Goal: Task Accomplishment & Management: Use online tool/utility

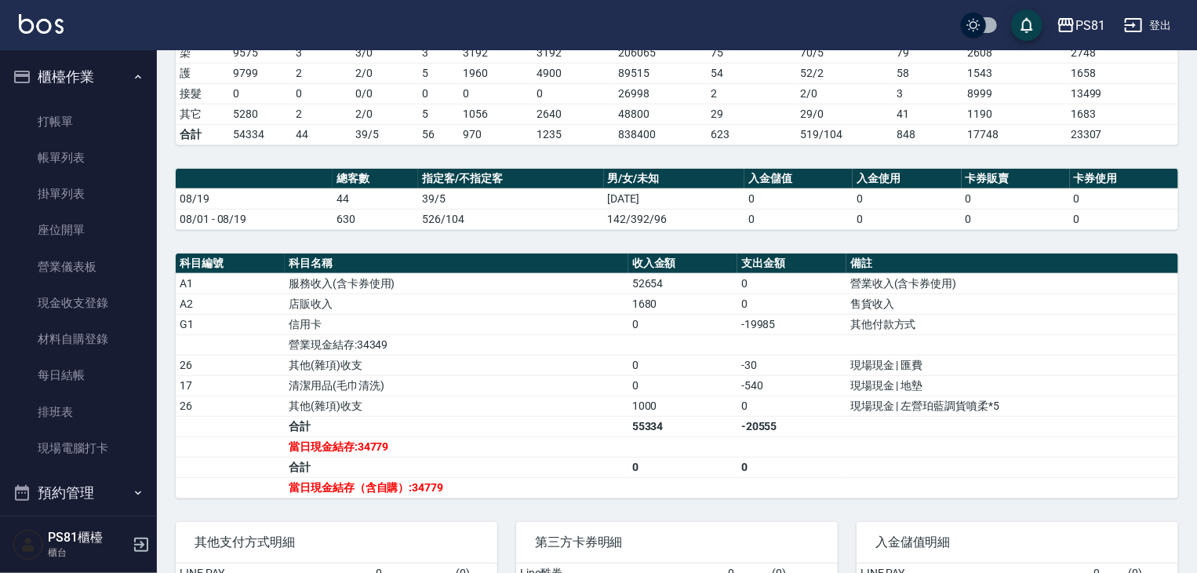
scroll to position [218, 0]
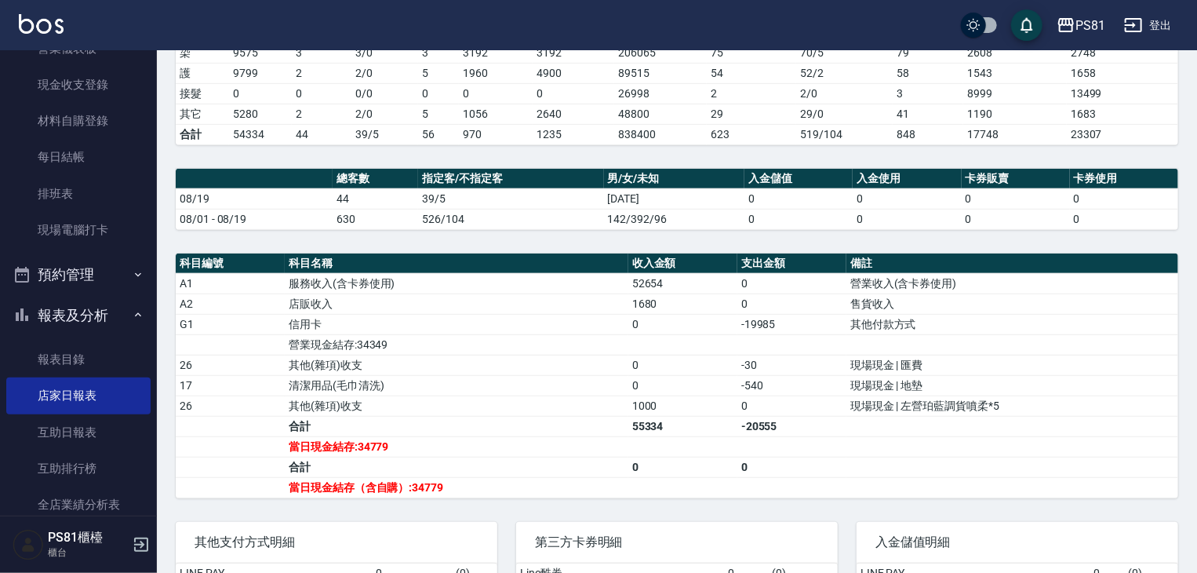
click at [942, 328] on td "其他付款方式" at bounding box center [1013, 324] width 332 height 20
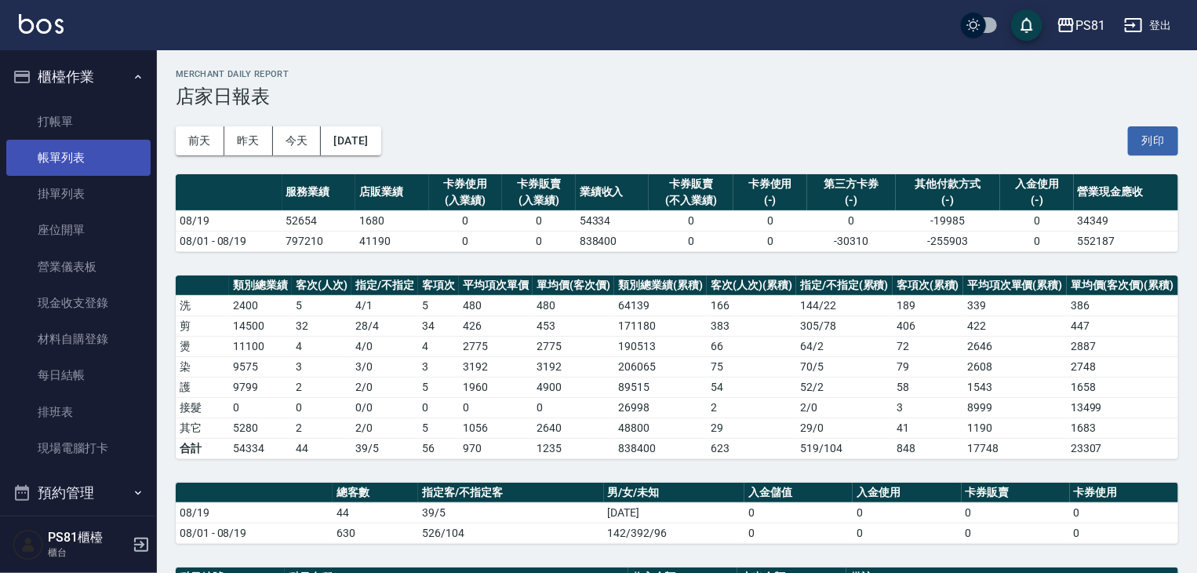
scroll to position [0, 0]
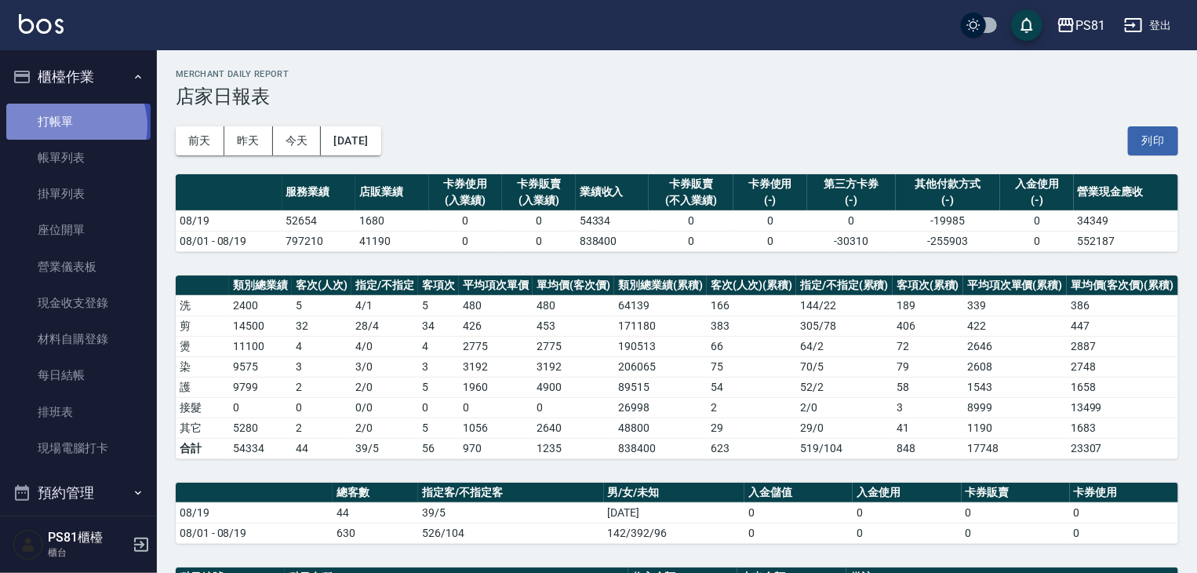
click at [70, 126] on link "打帳單" at bounding box center [78, 122] width 144 height 36
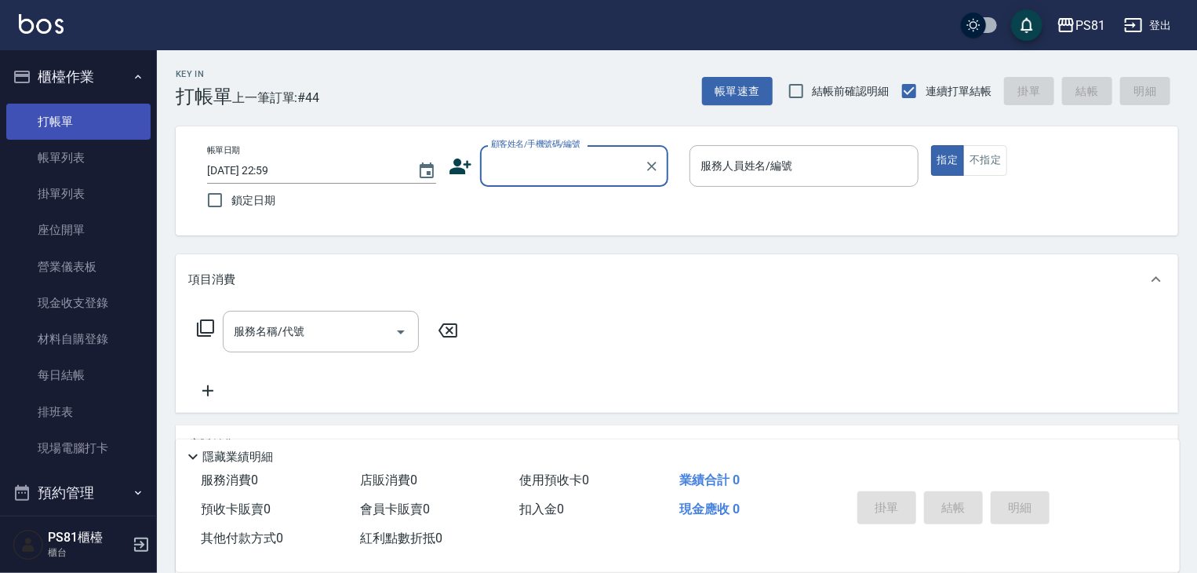
click at [70, 126] on link "打帳單" at bounding box center [78, 122] width 144 height 36
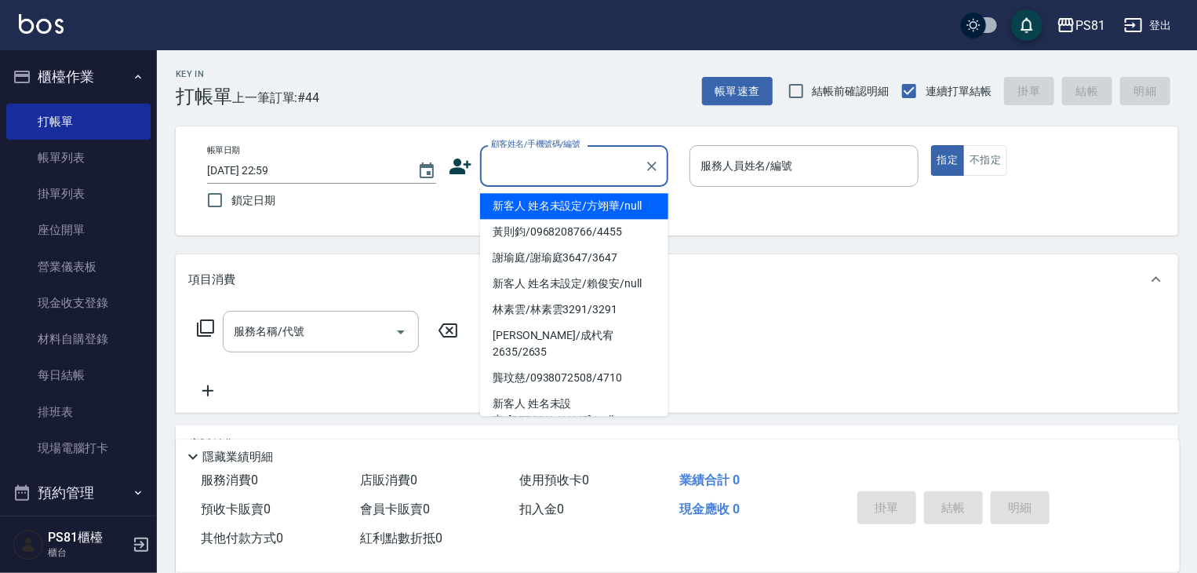
click at [521, 173] on input "顧客姓名/手機號碼/編號" at bounding box center [562, 165] width 151 height 27
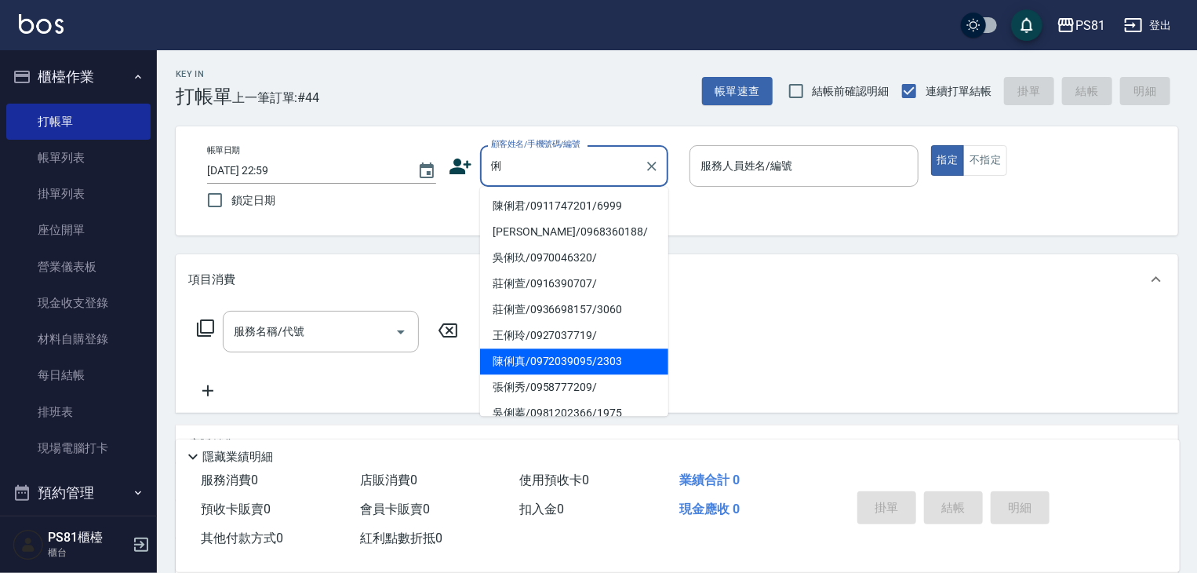
click at [515, 363] on li "陳俐真/0972039095/2303" at bounding box center [574, 361] width 188 height 26
type input "陳俐真/0972039095/2303"
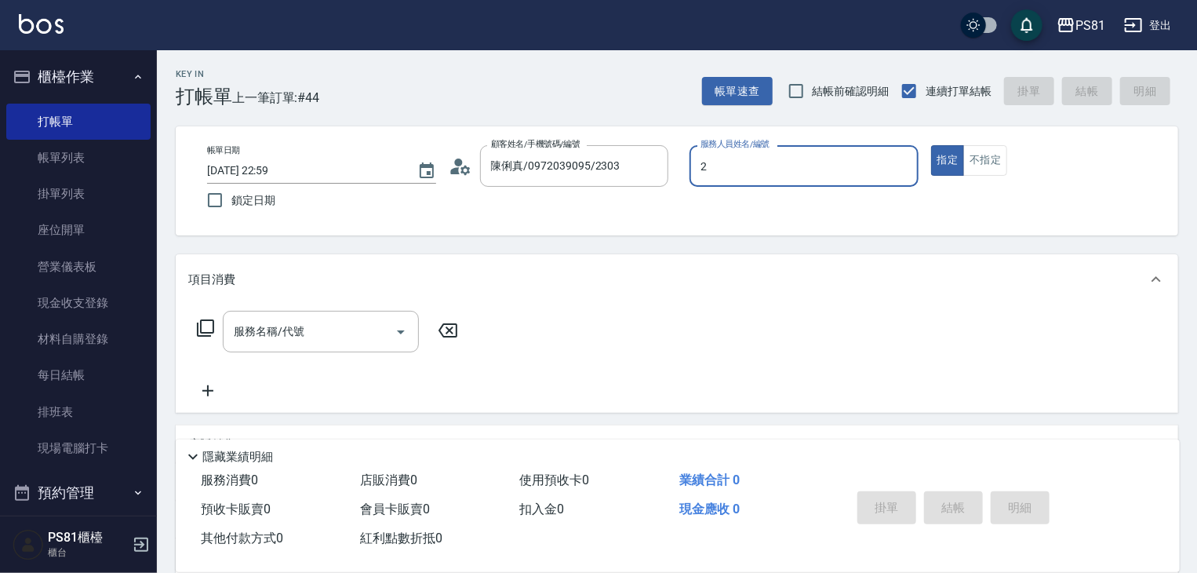
type input "[DEMOGRAPHIC_DATA]-2"
type button "true"
click at [486, 343] on div "服務名稱/代號 服務名稱/代號" at bounding box center [677, 358] width 1003 height 108
click at [322, 344] on input "服務名稱/代號" at bounding box center [309, 331] width 158 height 27
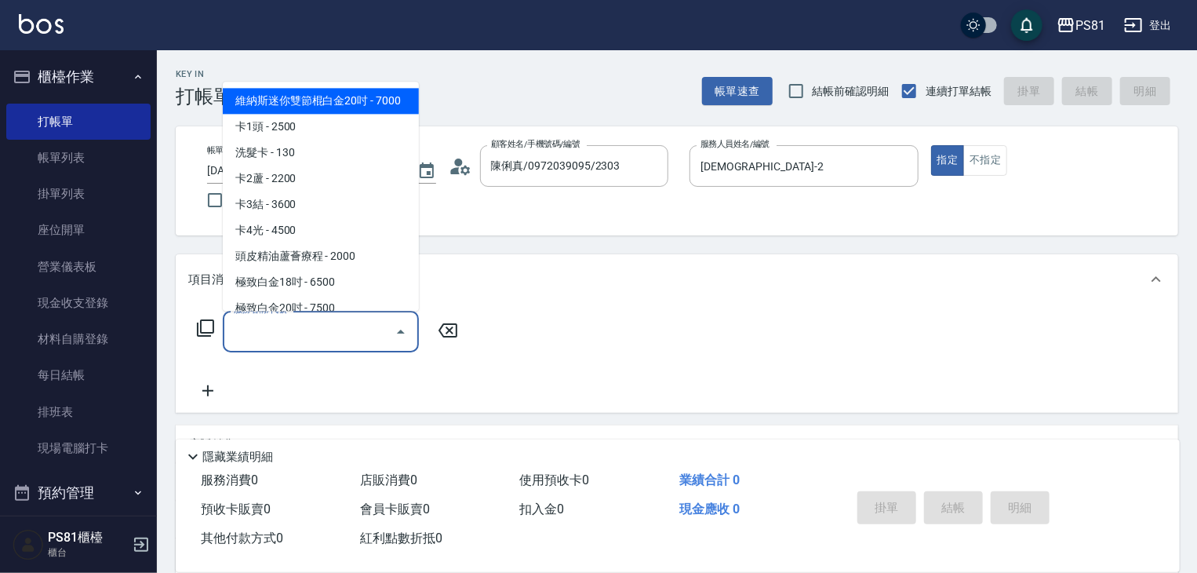
scroll to position [157, 0]
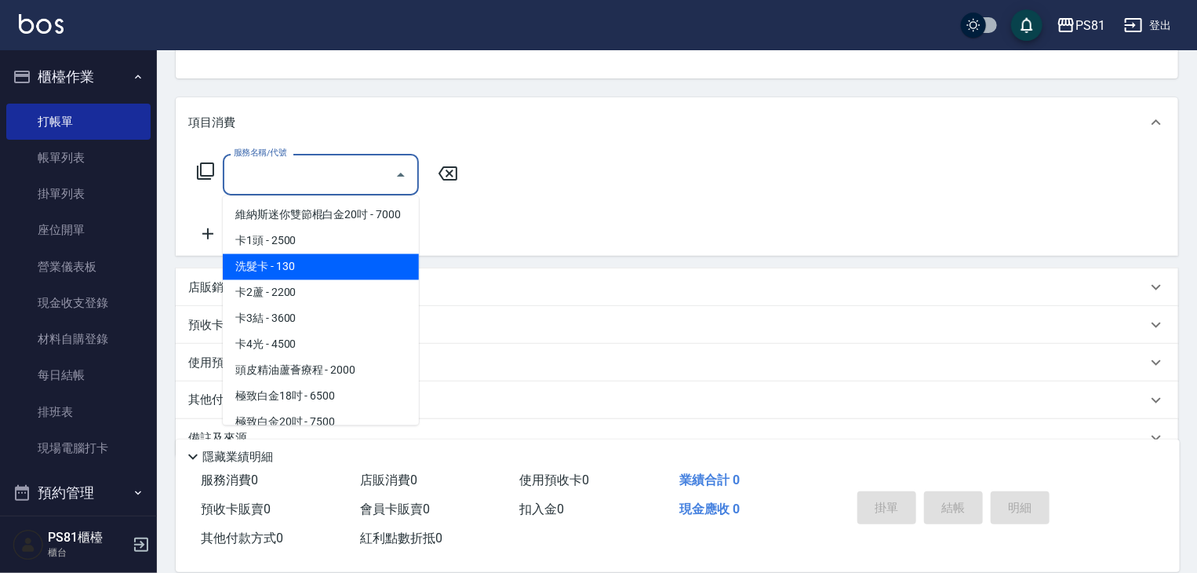
click at [519, 233] on div "服務名稱/代號 服務名稱/代號" at bounding box center [677, 201] width 1003 height 108
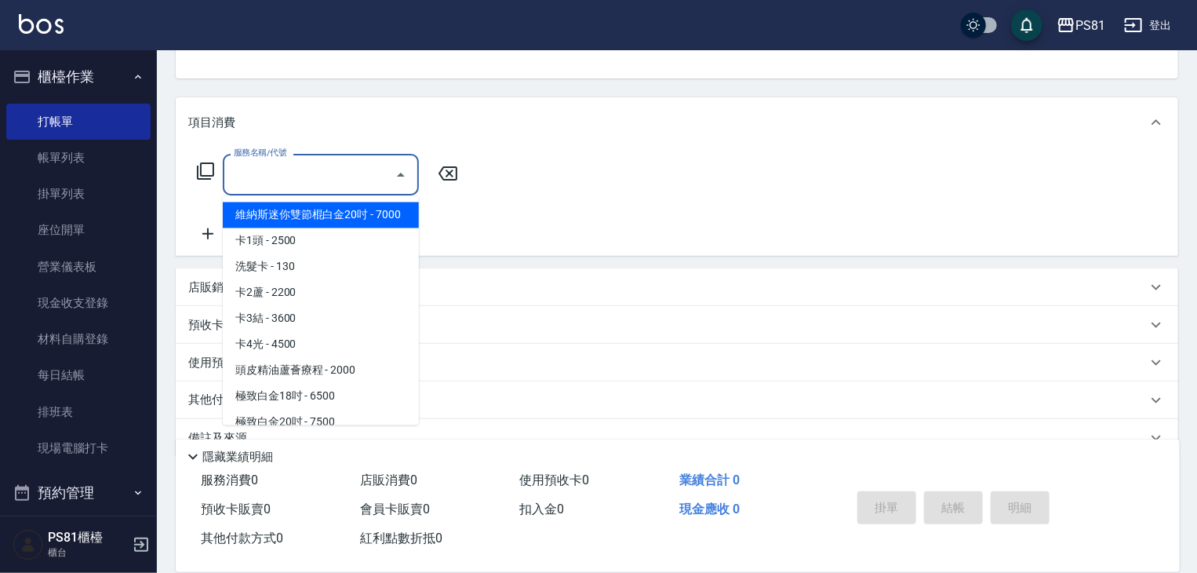
click at [333, 186] on input "服務名稱/代號" at bounding box center [309, 174] width 158 height 27
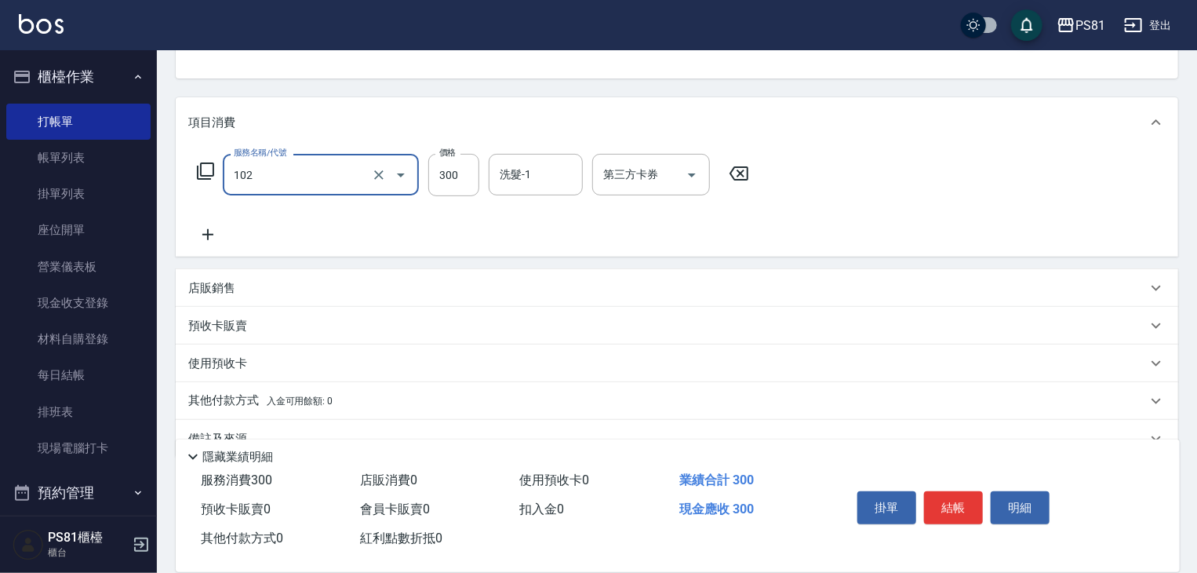
type input "保濕洗(102)"
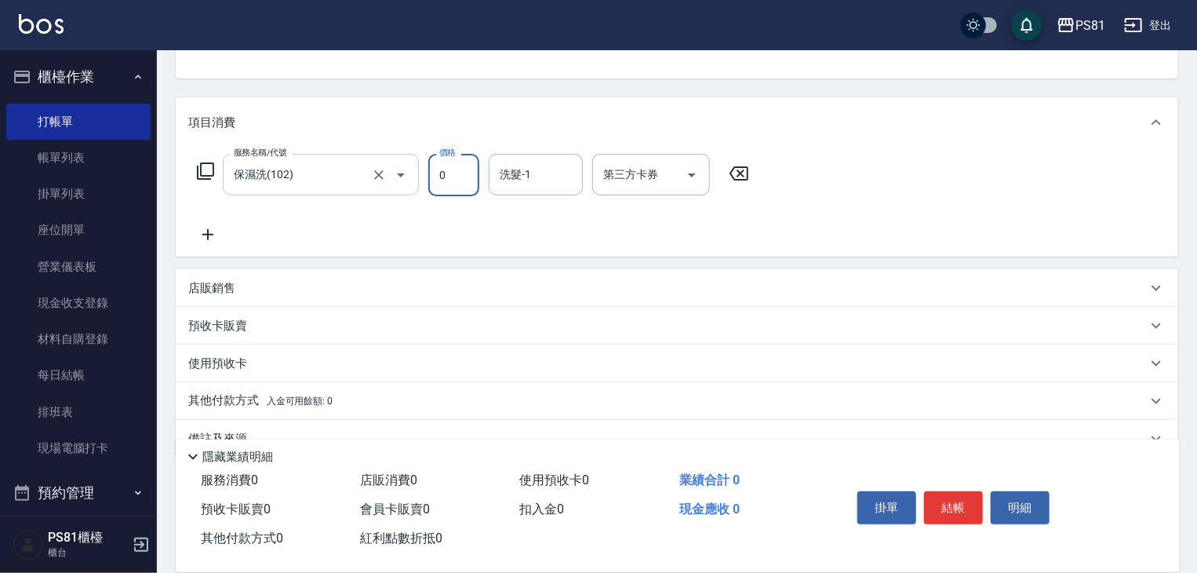
type input "0"
type input "涵文-22"
drag, startPoint x: 358, startPoint y: 211, endPoint x: 364, endPoint y: 217, distance: 8.3
click at [364, 215] on div "服務名稱/代號 保濕洗(102) 服務名稱/代號 價格 0 價格 洗髮-1 涵文-22 洗髮-1 第三方卡券 第三方卡券" at bounding box center [473, 199] width 570 height 90
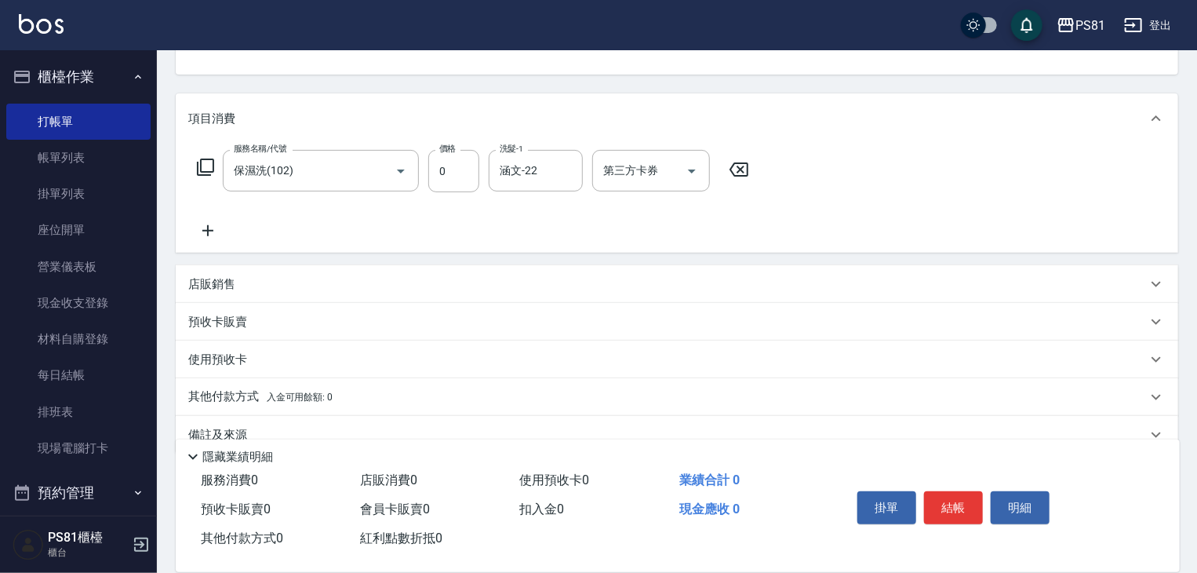
scroll to position [191, 0]
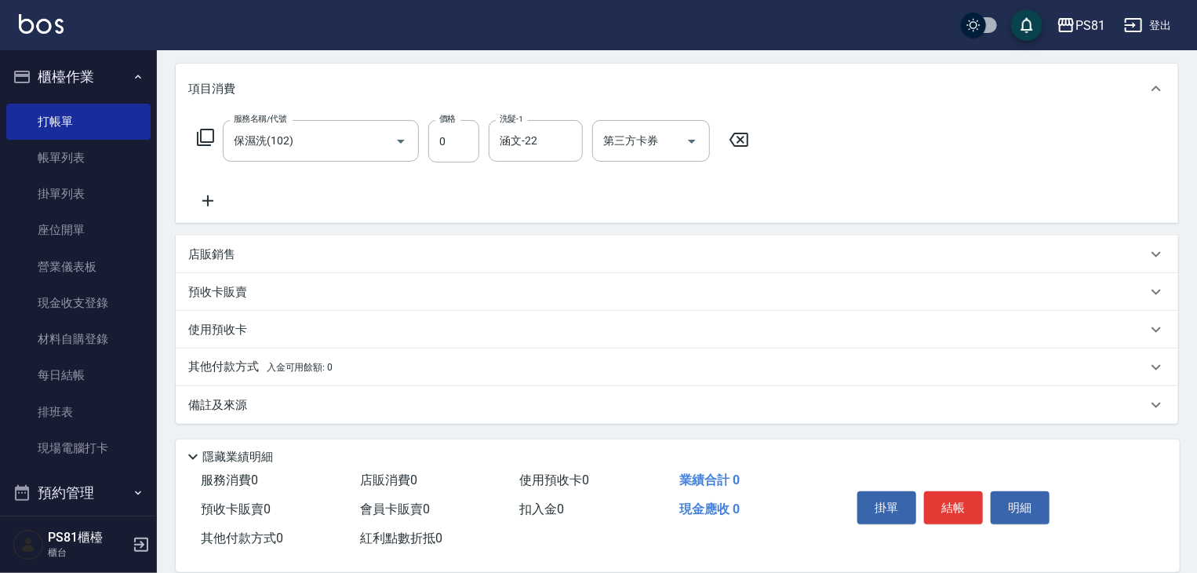
click at [273, 261] on div "店販銷售" at bounding box center [677, 254] width 1003 height 38
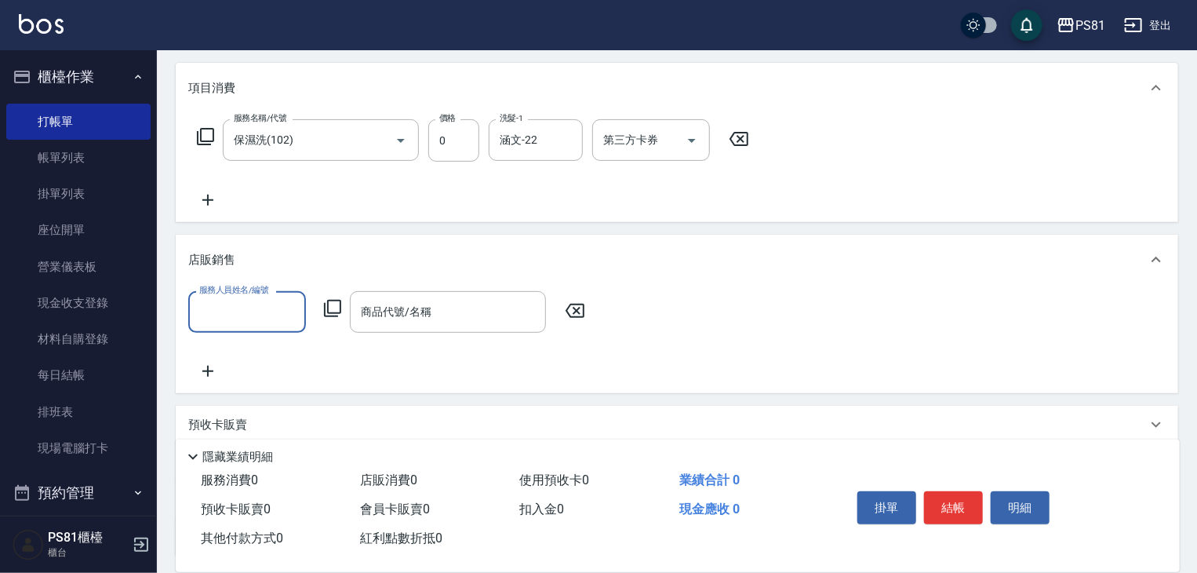
scroll to position [0, 0]
click at [247, 315] on input "服務人員姓名/編號" at bounding box center [247, 311] width 104 height 27
type input "[DEMOGRAPHIC_DATA]-2"
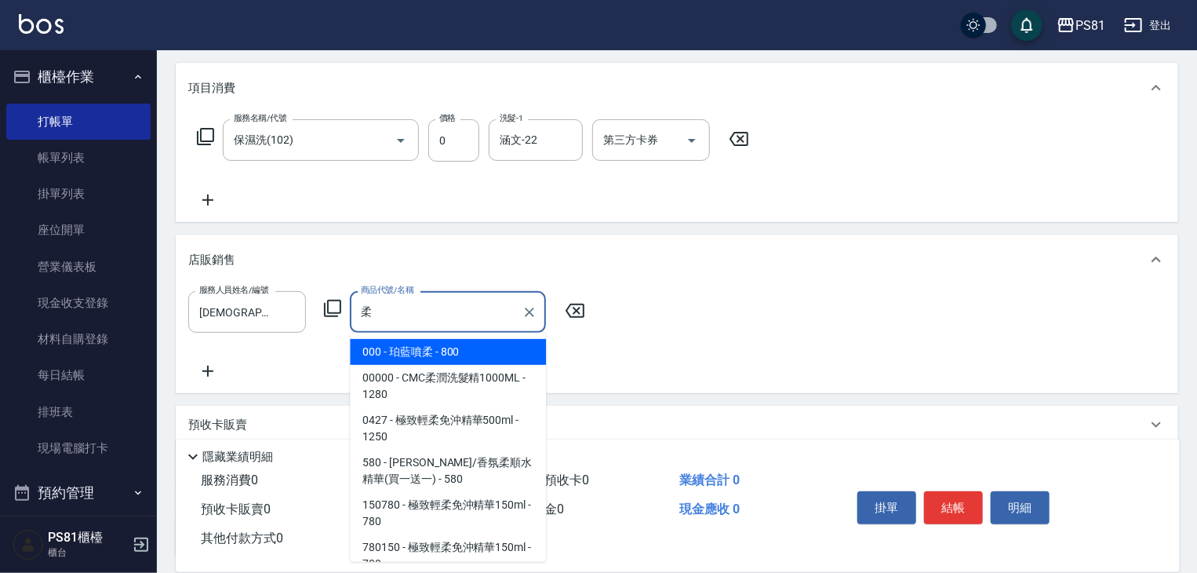
click at [424, 351] on span "000 - 珀藍噴柔 - 800" at bounding box center [448, 352] width 196 height 26
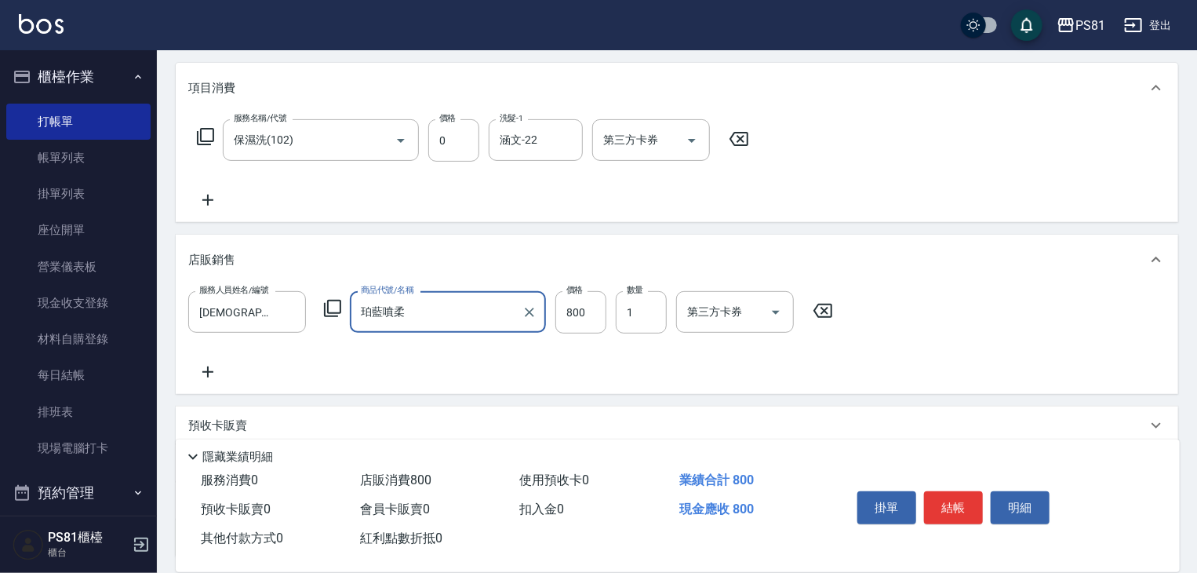
type input "珀藍噴柔"
click at [204, 374] on icon at bounding box center [207, 371] width 39 height 19
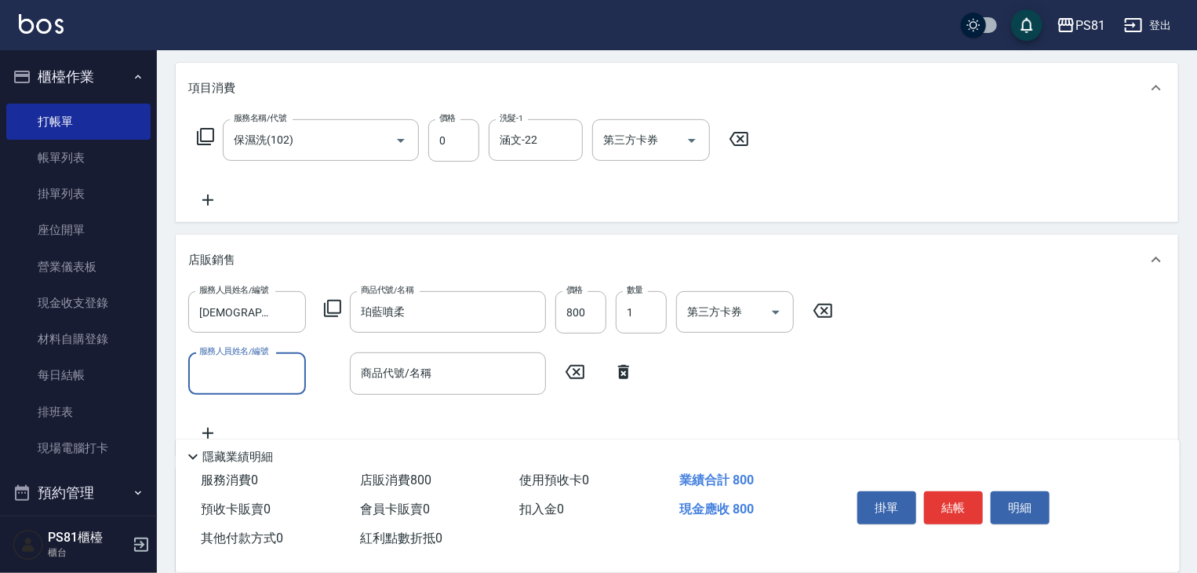
click at [215, 371] on input "服務人員姓名/編號" at bounding box center [247, 372] width 104 height 27
type input "[DEMOGRAPHIC_DATA]-2"
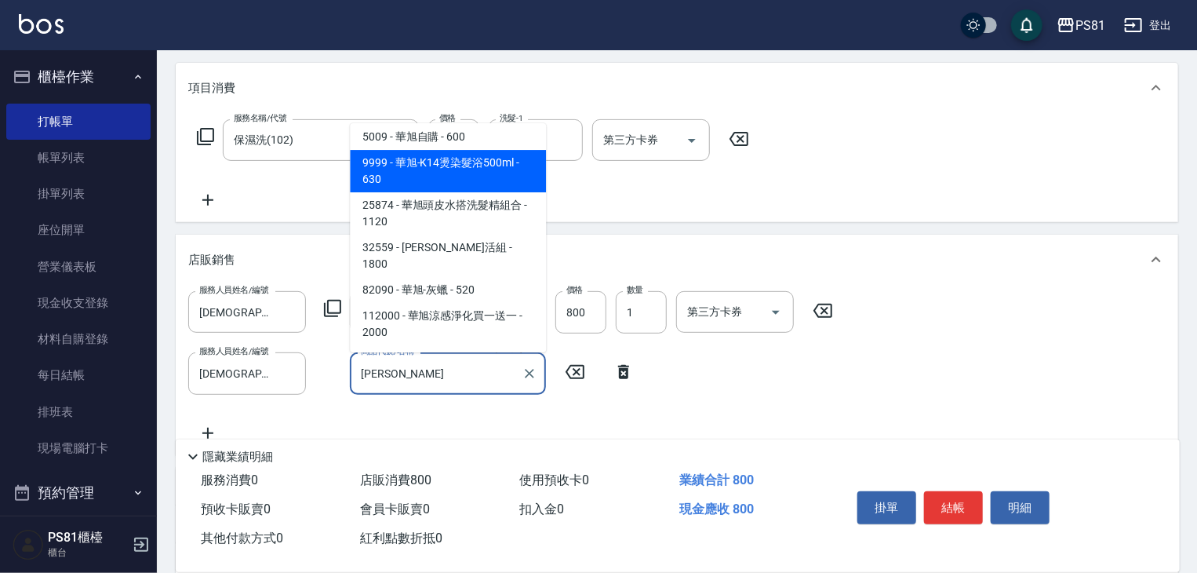
scroll to position [533, 0]
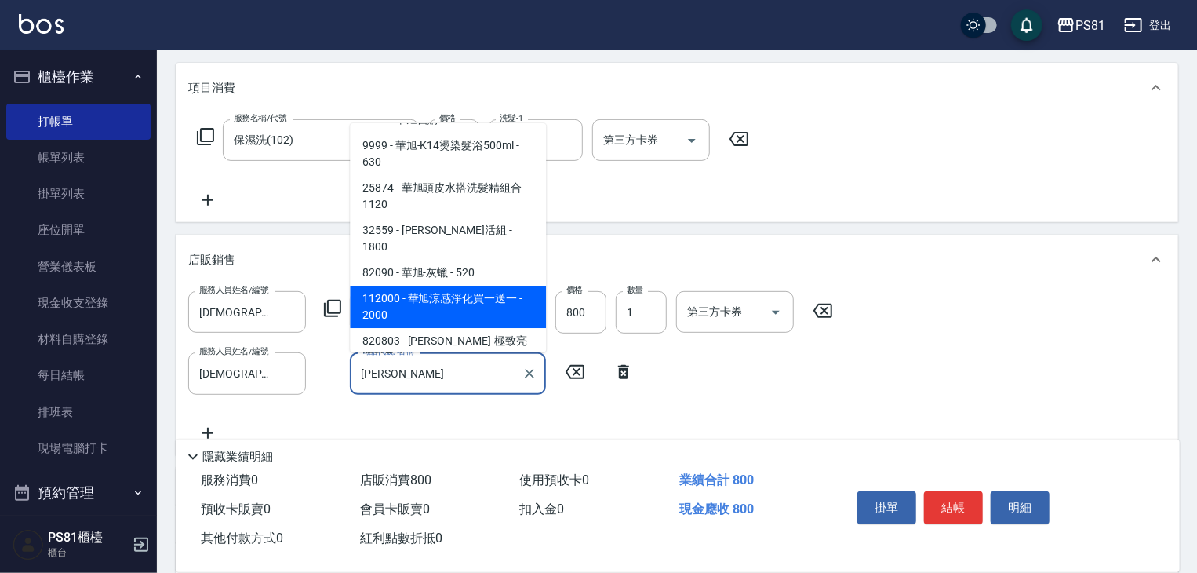
click at [490, 286] on span "112000 - 華旭涼感淨化買一送一 - 2000" at bounding box center [448, 307] width 196 height 42
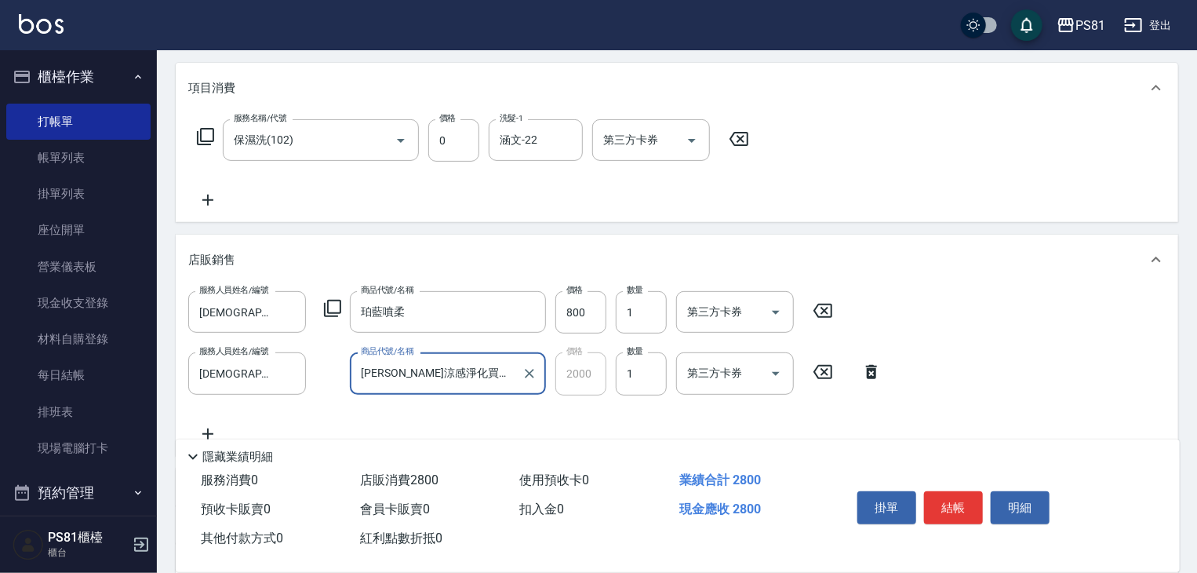
type input "[PERSON_NAME]涼感淨化買一送一"
click at [759, 409] on div "服務人員姓名/編號 采蓮-2 服務人員姓名/編號 商品代號/名稱 珀藍噴柔 商品代號/名稱 價格 800 價格 數量 1 數量 第三方卡券 第三方卡券 服務人…" at bounding box center [677, 366] width 978 height 151
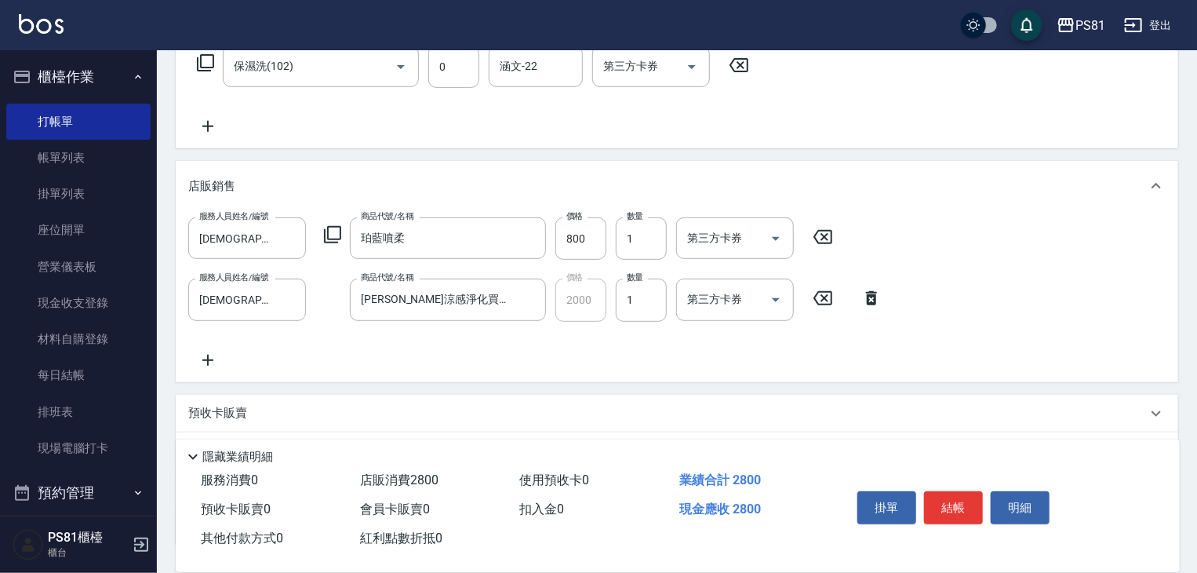
scroll to position [386, 0]
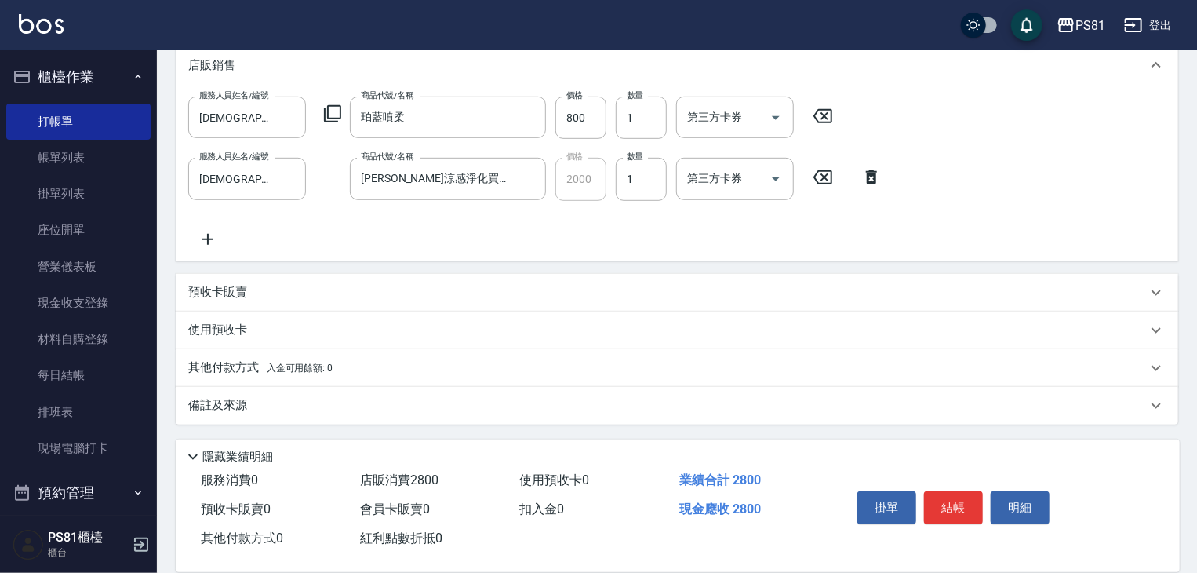
click at [326, 362] on span "入金可用餘額: 0" at bounding box center [300, 367] width 67 height 11
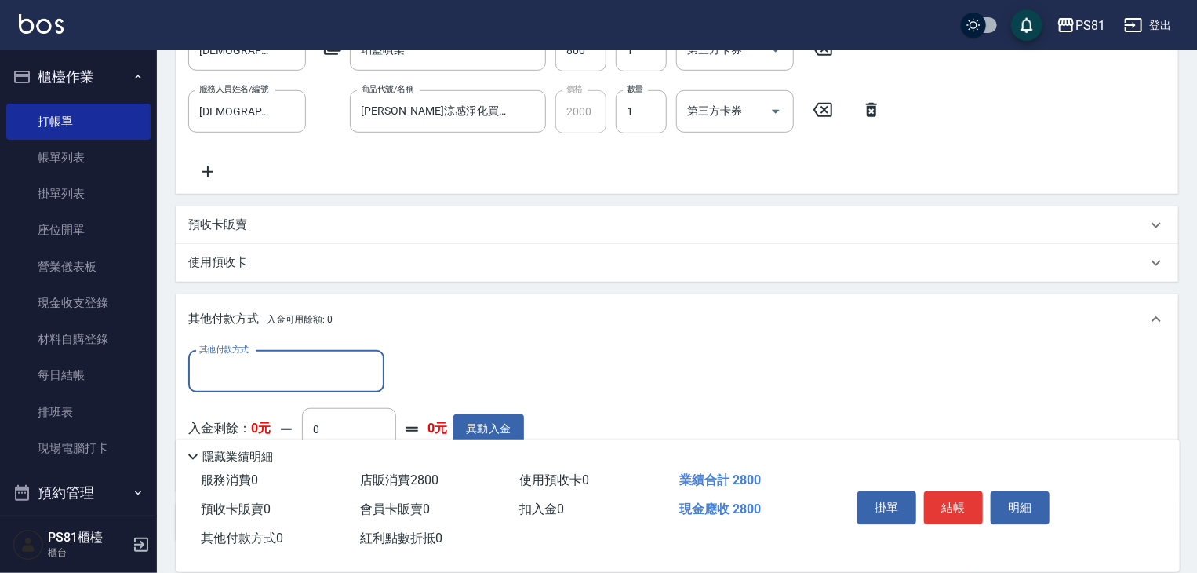
scroll to position [571, 0]
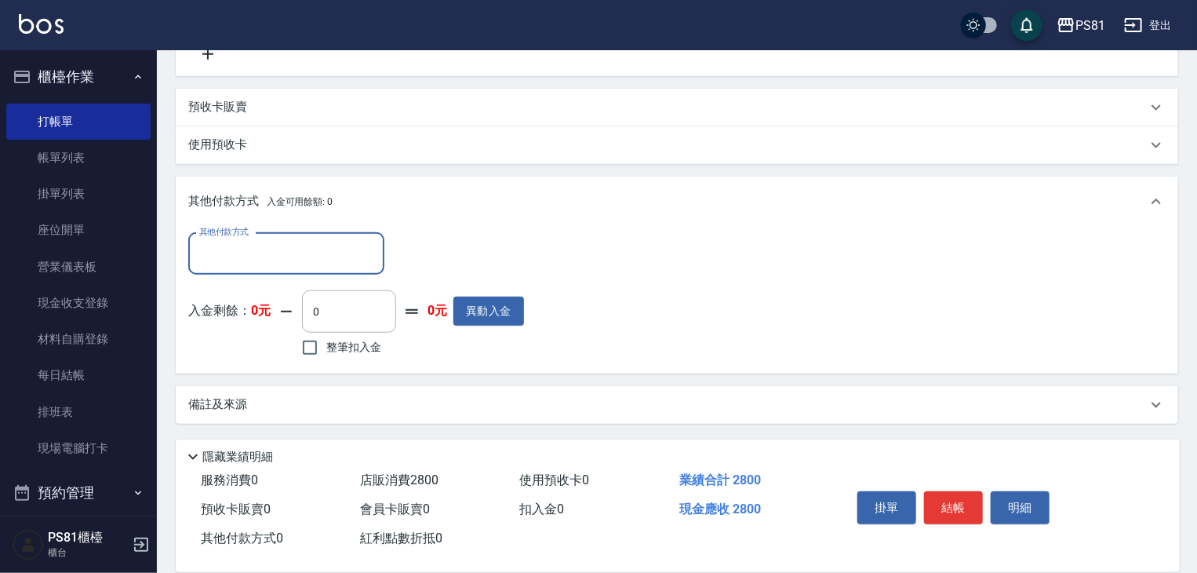
click at [323, 253] on input "其他付款方式" at bounding box center [286, 253] width 182 height 27
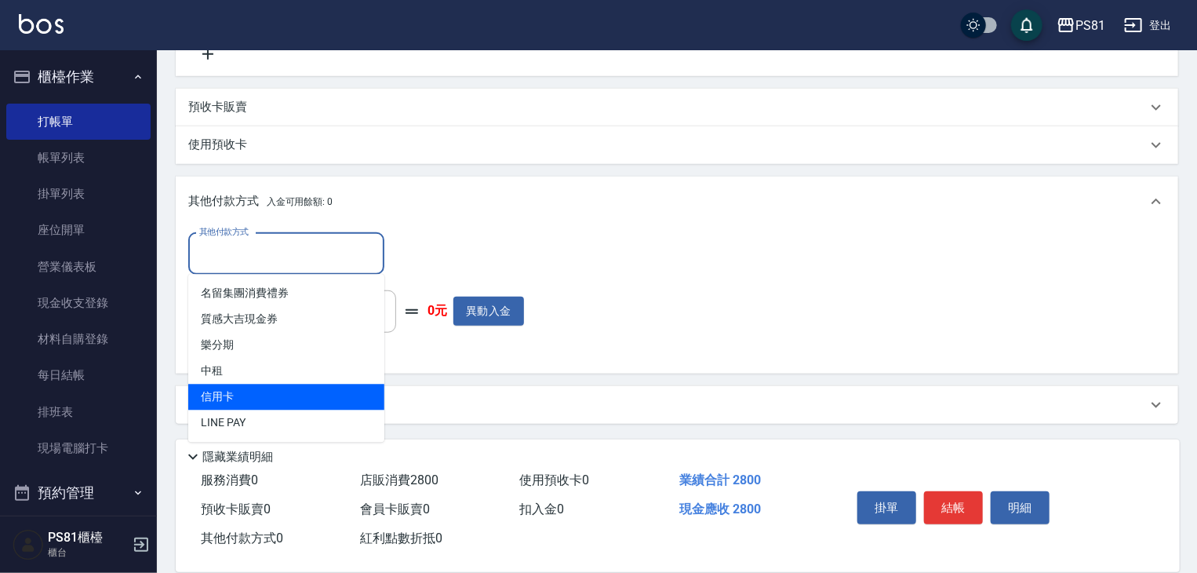
click at [270, 390] on span "信用卡" at bounding box center [286, 397] width 196 height 26
type input "信用卡"
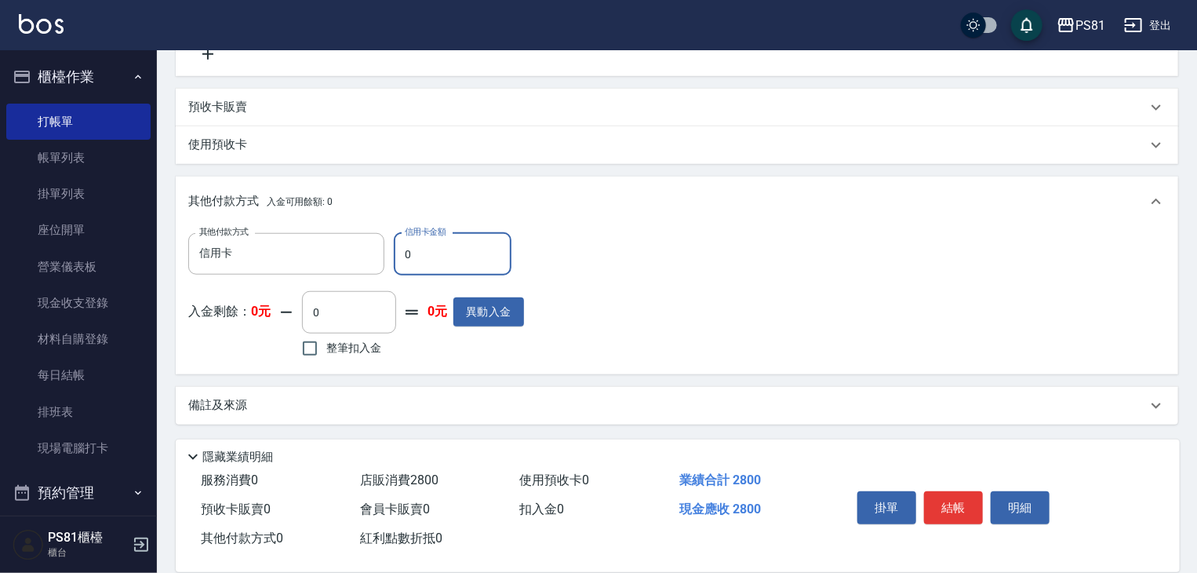
click at [447, 258] on input "0" at bounding box center [453, 254] width 118 height 42
type input "2800"
drag, startPoint x: 606, startPoint y: 316, endPoint x: 943, endPoint y: 395, distance: 346.5
click at [607, 316] on div "其他付款方式 信用卡 其他付款方式 信用卡金額 2800 信用卡金額 入金剩餘： 0元 0 ​ 整筆扣入金 0元 異動入金" at bounding box center [677, 297] width 978 height 129
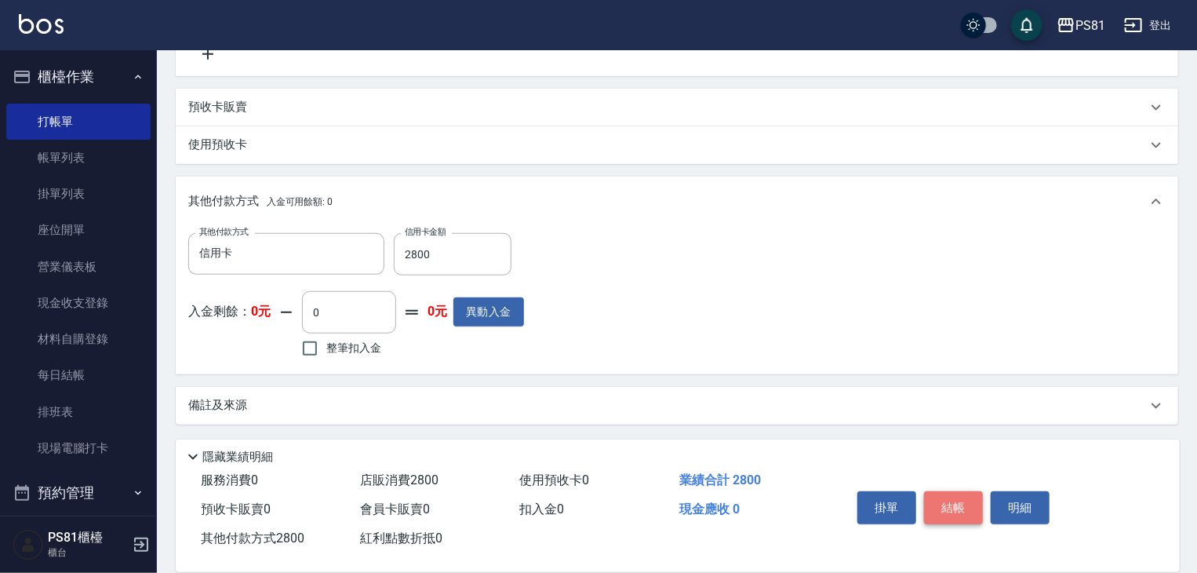
click at [967, 499] on button "結帳" at bounding box center [953, 507] width 59 height 33
type input "[DATE] 23:00"
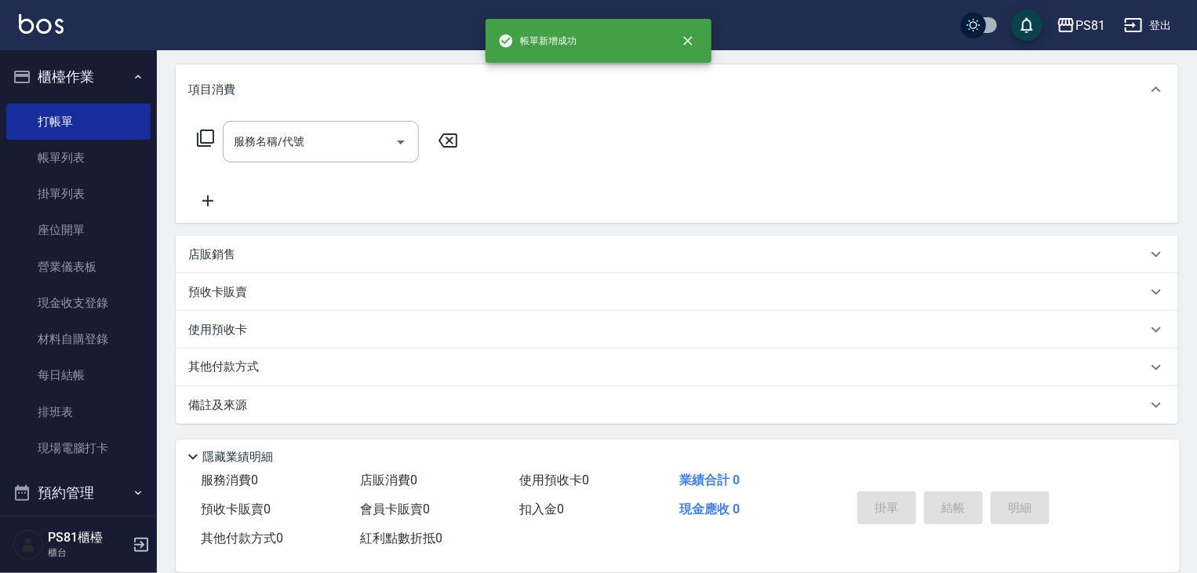
scroll to position [0, 0]
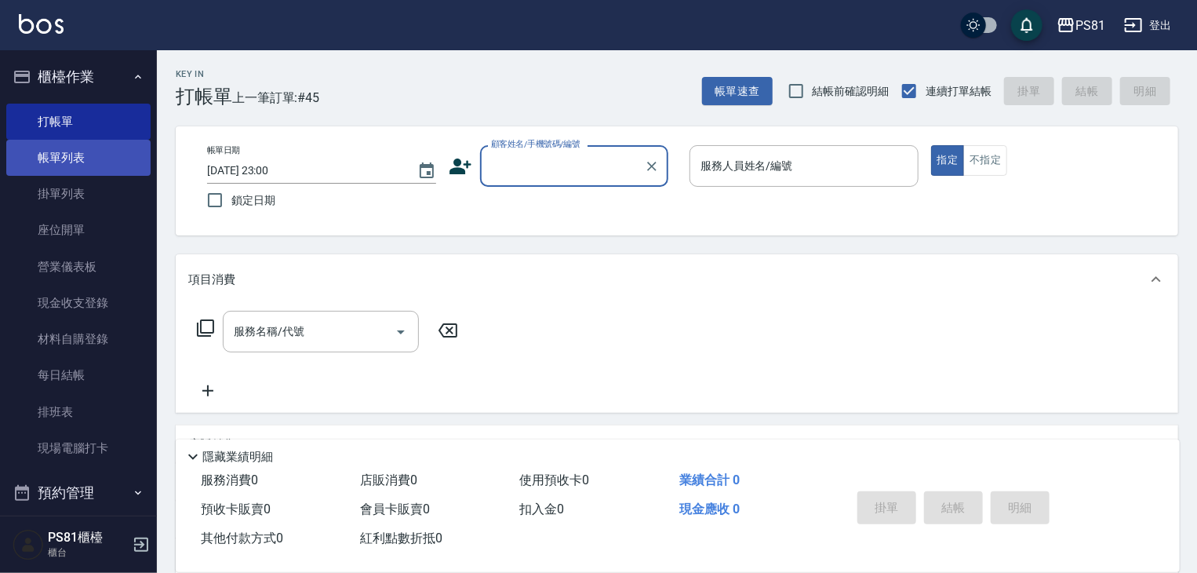
click at [42, 164] on link "帳單列表" at bounding box center [78, 158] width 144 height 36
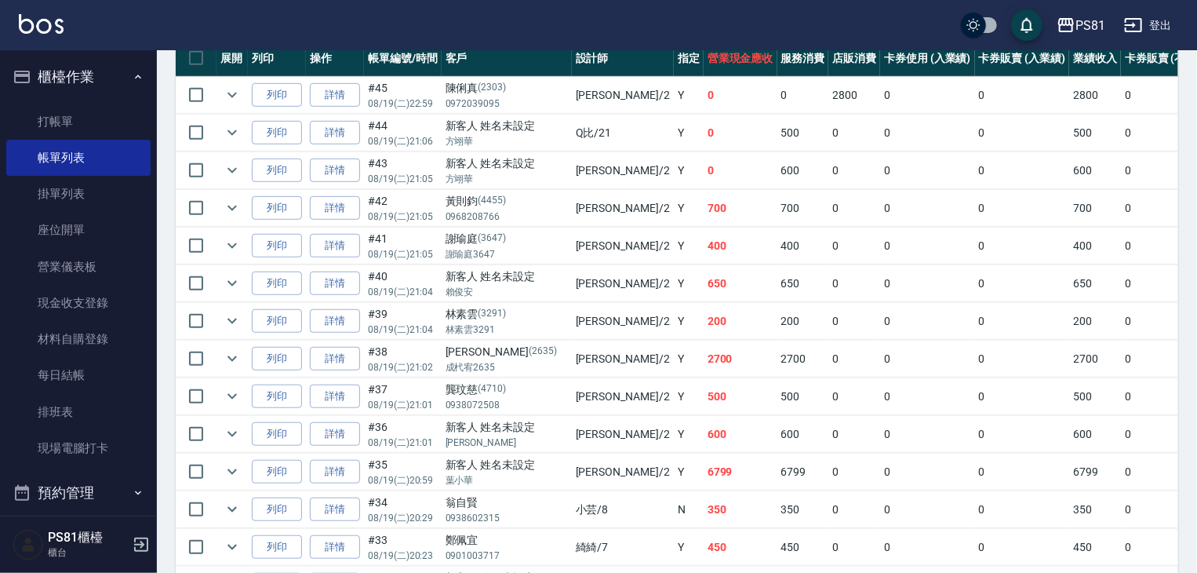
scroll to position [314, 0]
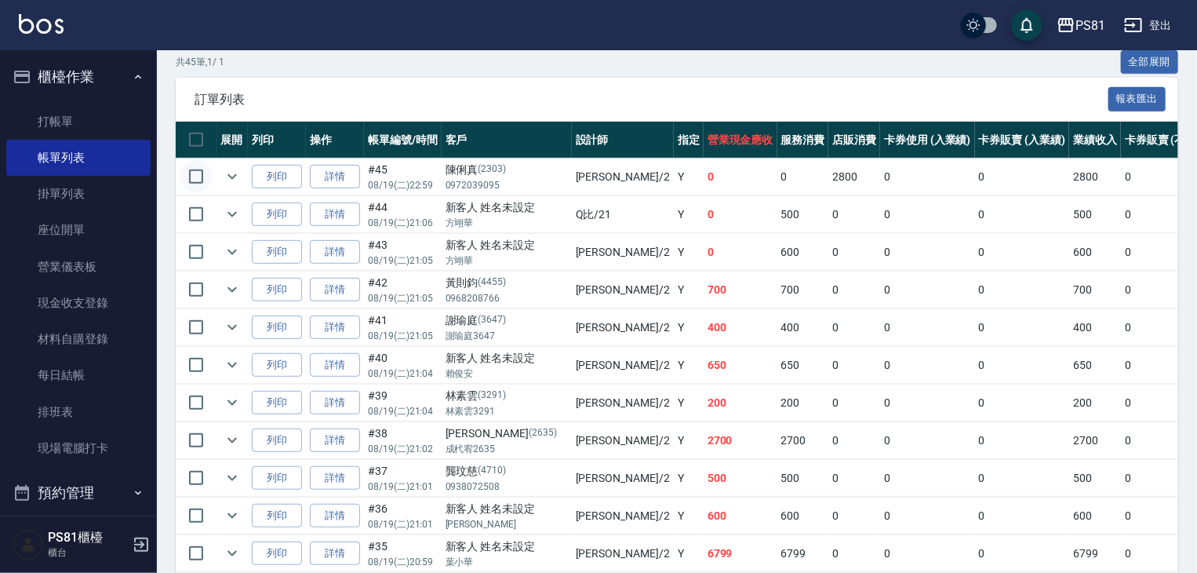
click at [190, 193] on input "checkbox" at bounding box center [196, 176] width 33 height 33
checkbox input "true"
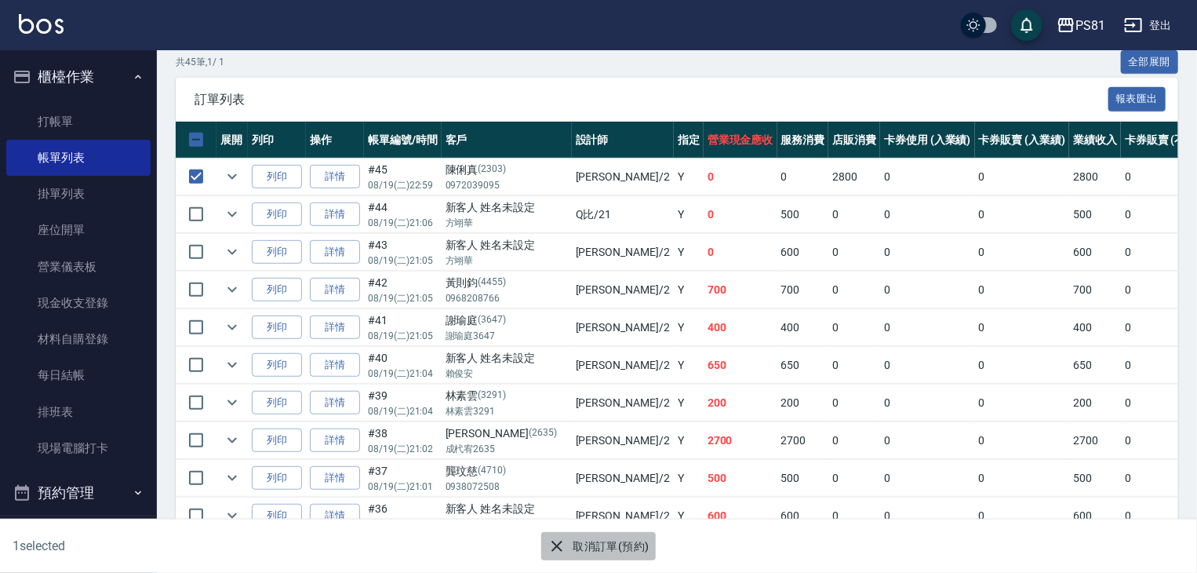
click at [624, 550] on button "取消訂單(預約)" at bounding box center [598, 546] width 114 height 29
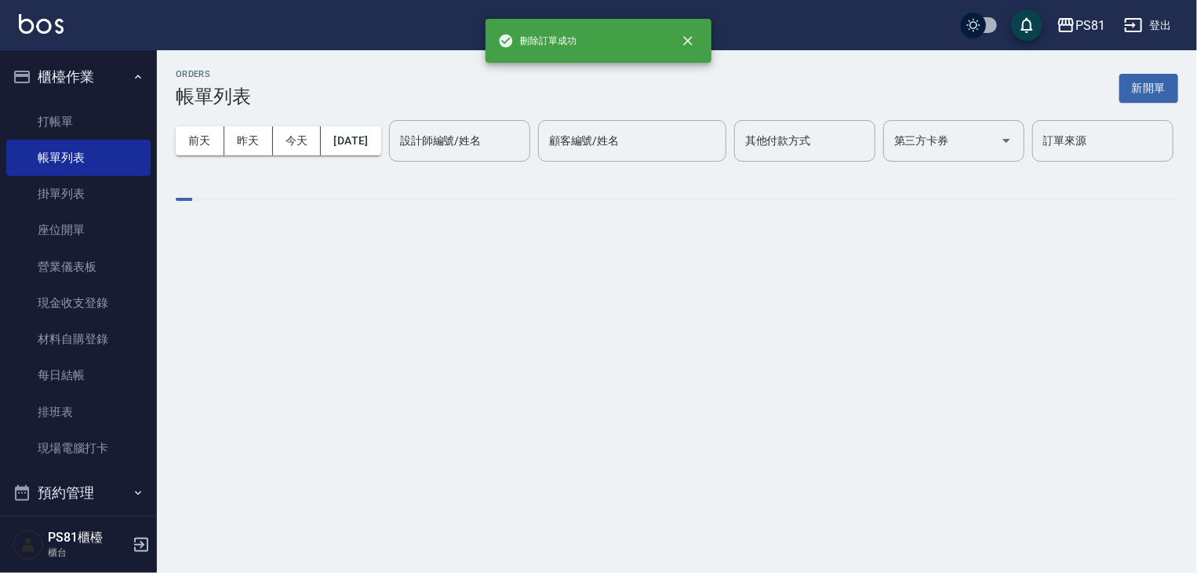
scroll to position [0, 0]
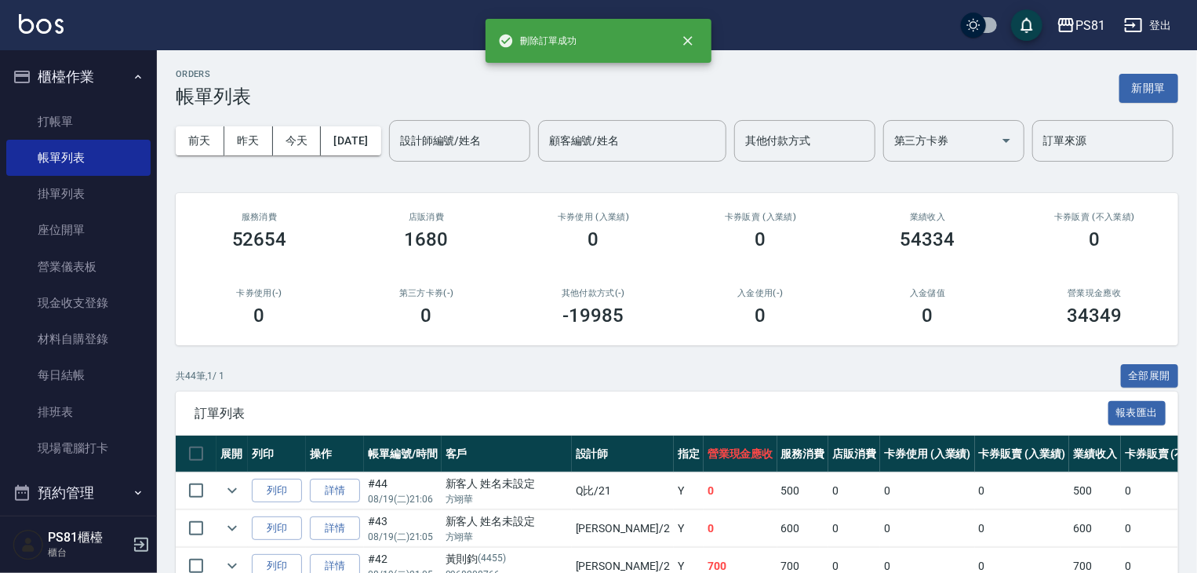
click at [730, 325] on div "入金使用(-) 0" at bounding box center [760, 307] width 167 height 76
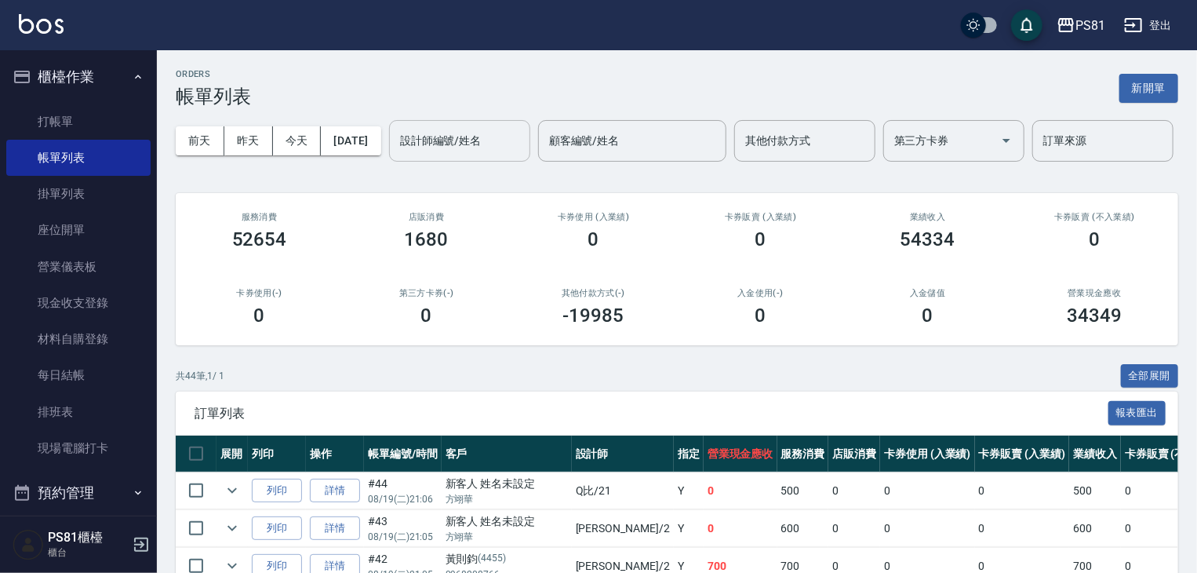
click at [396, 155] on input "設計師編號/姓名" at bounding box center [459, 140] width 127 height 27
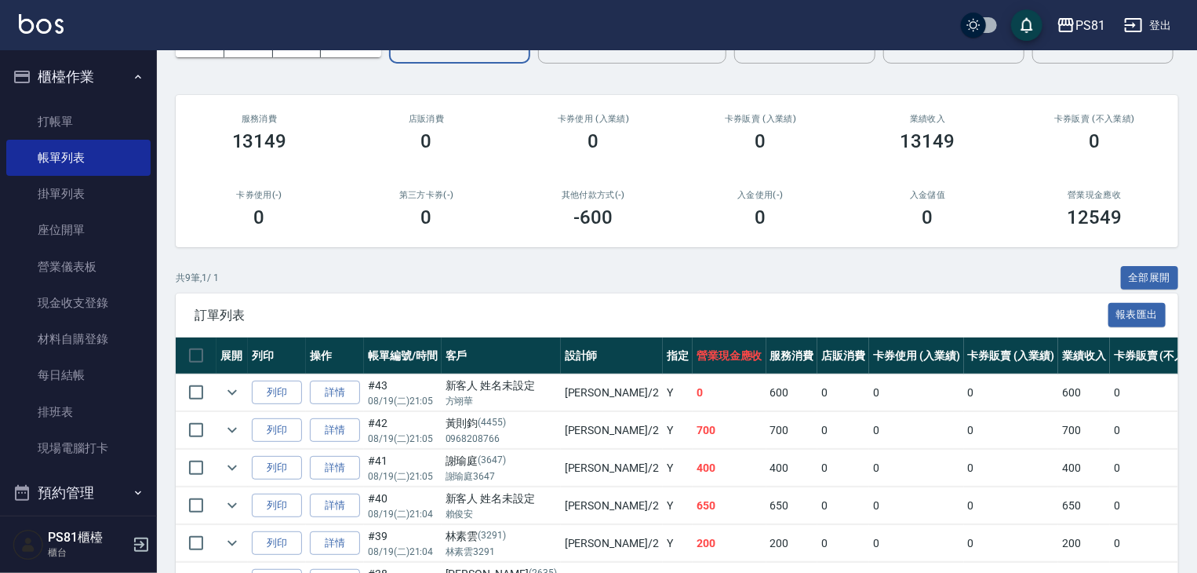
scroll to position [235, 0]
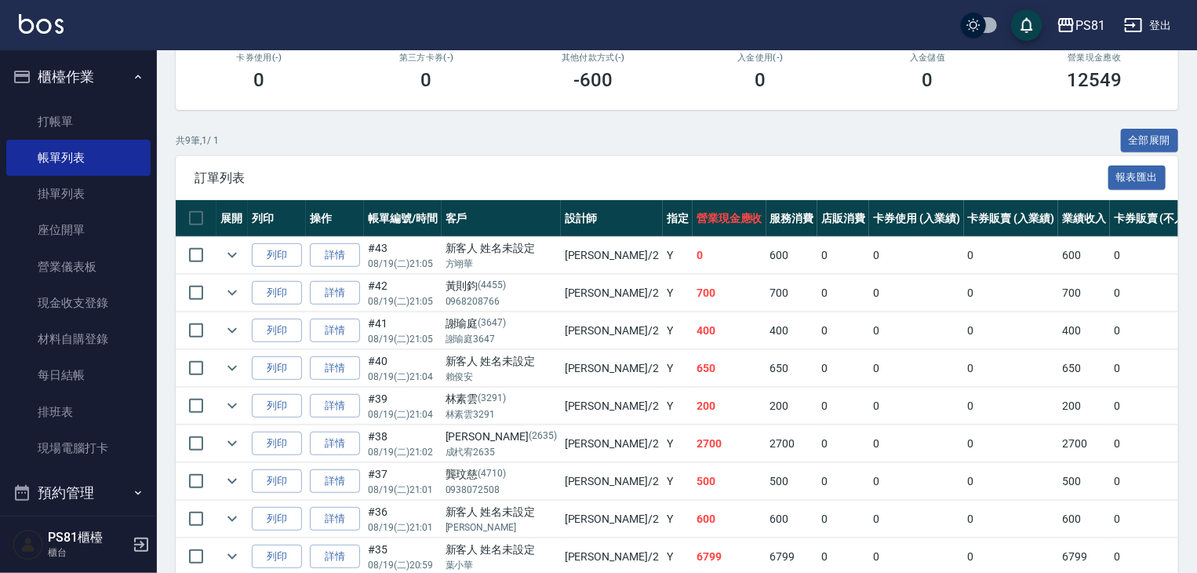
type input "[DEMOGRAPHIC_DATA]-2"
click at [486, 294] on p "(4455)" at bounding box center [493, 286] width 28 height 16
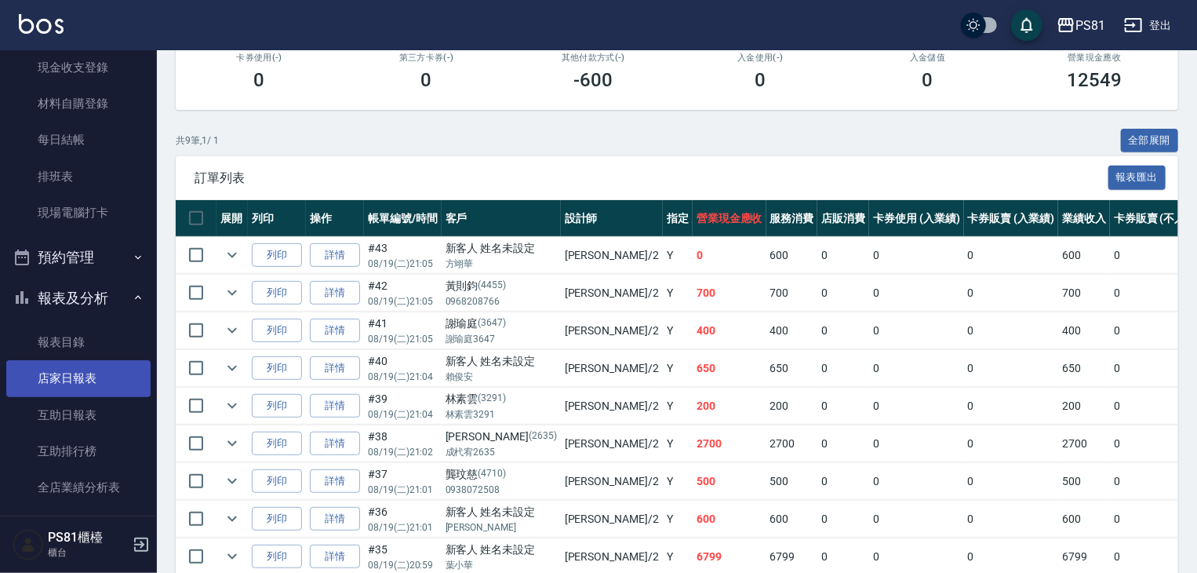
click at [85, 368] on link "店家日報表" at bounding box center [78, 378] width 144 height 36
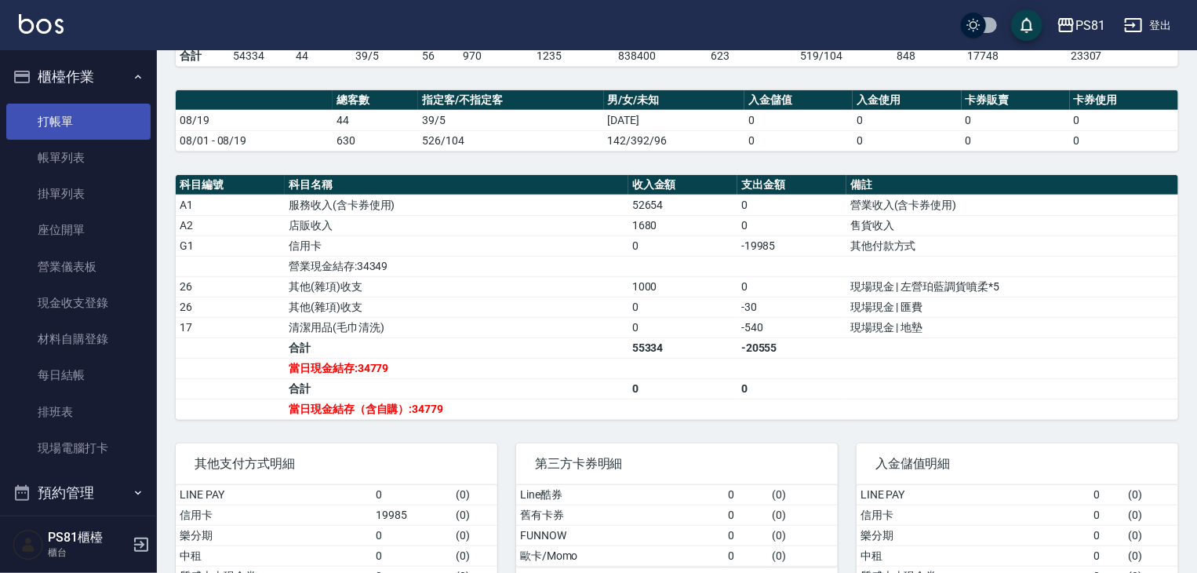
click at [71, 111] on link "打帳單" at bounding box center [78, 122] width 144 height 36
